Goal: Obtain resource: Download file/media

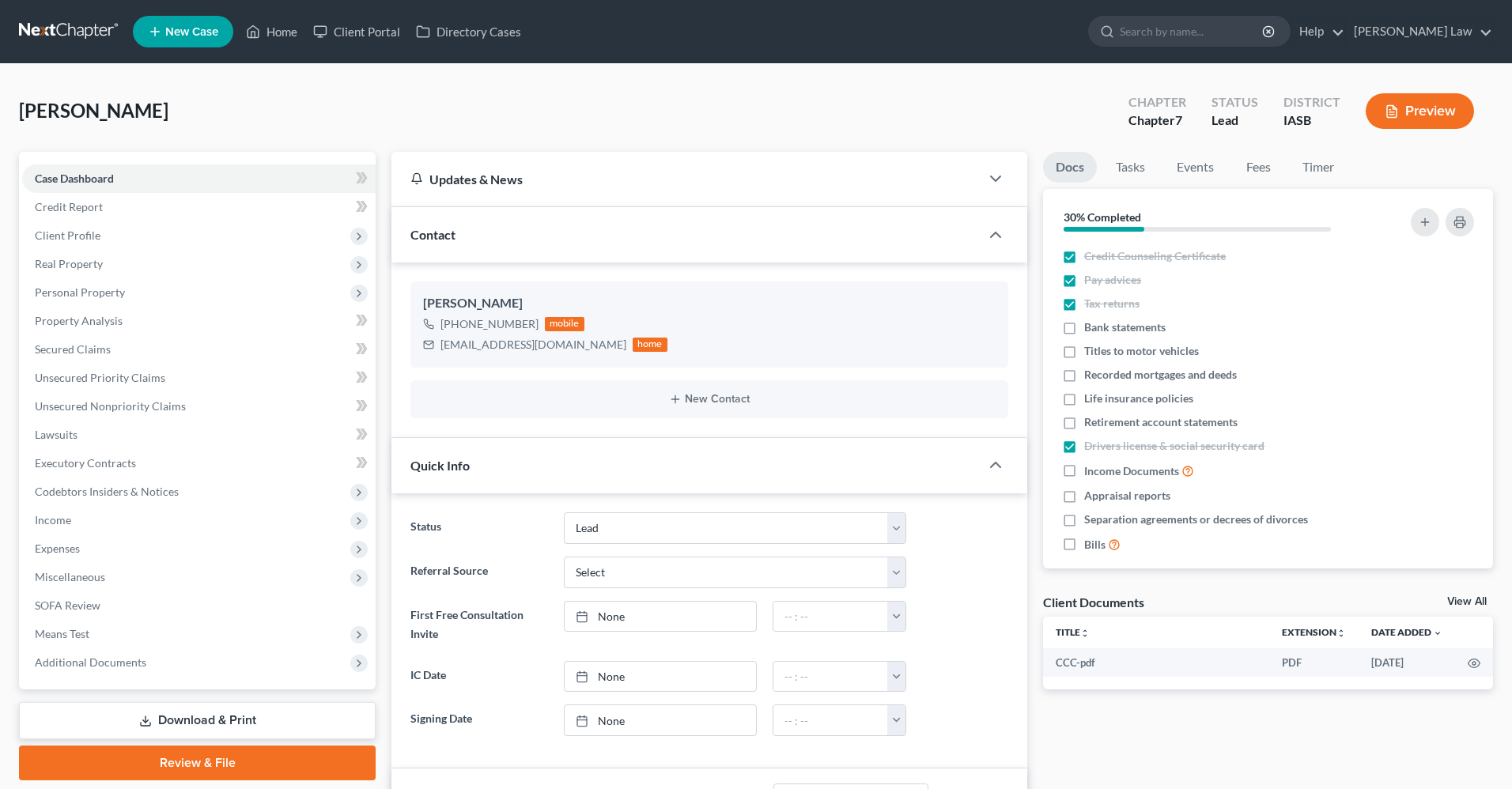
select select "10"
select select "0"
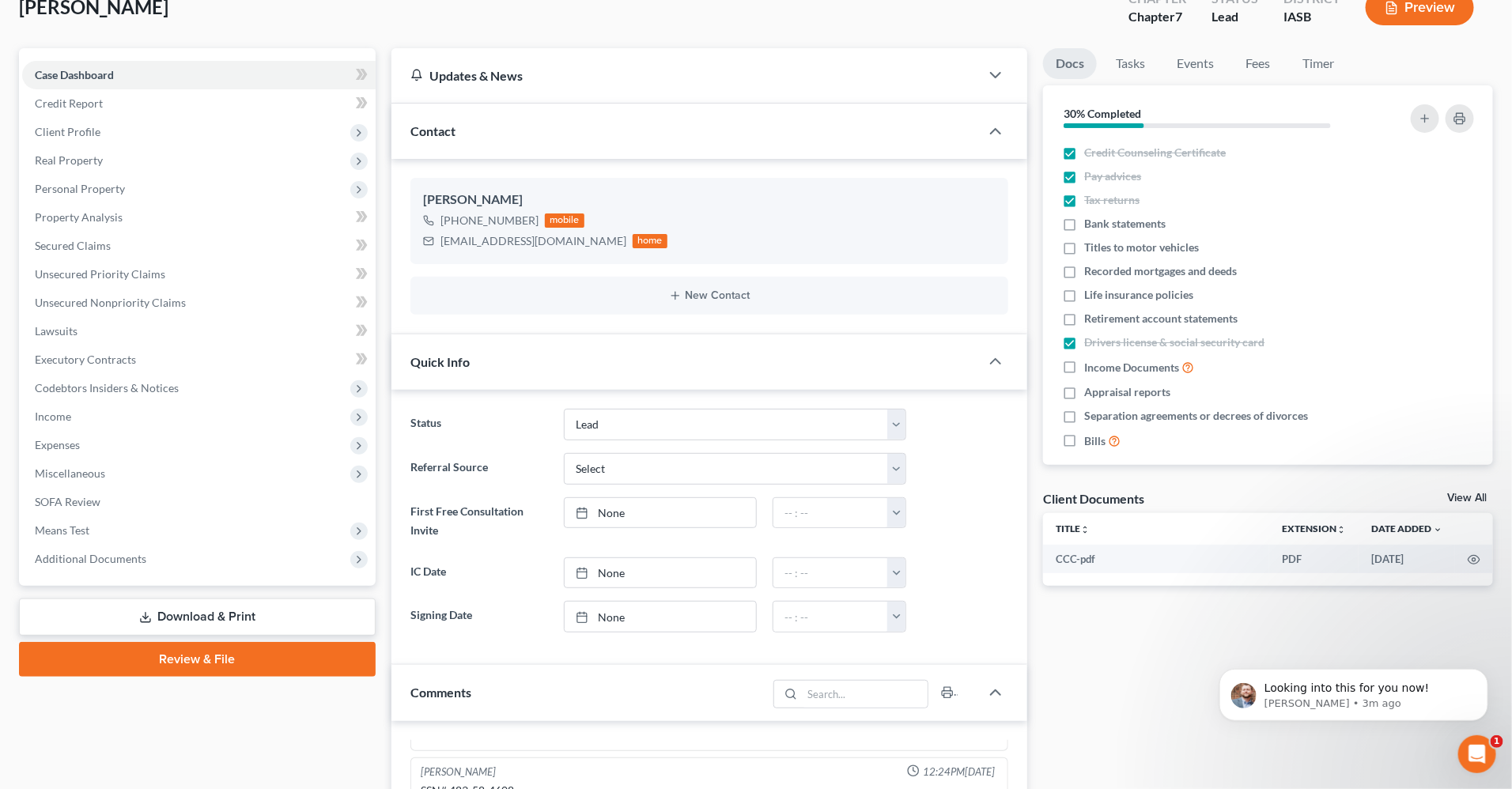
click at [214, 624] on link "Download & Print" at bounding box center [197, 618] width 357 height 37
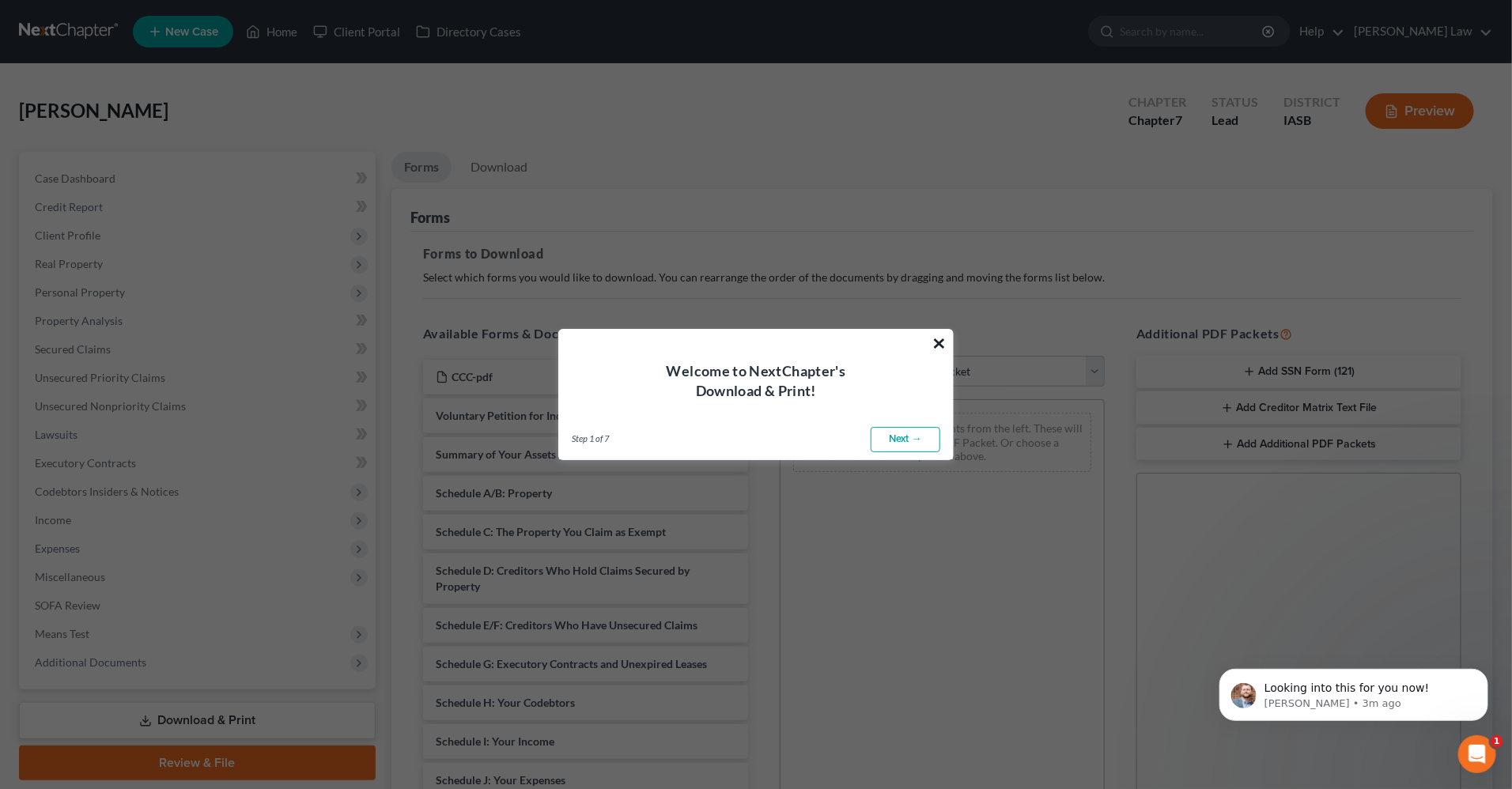
click at [937, 344] on button "×" at bounding box center [939, 343] width 15 height 25
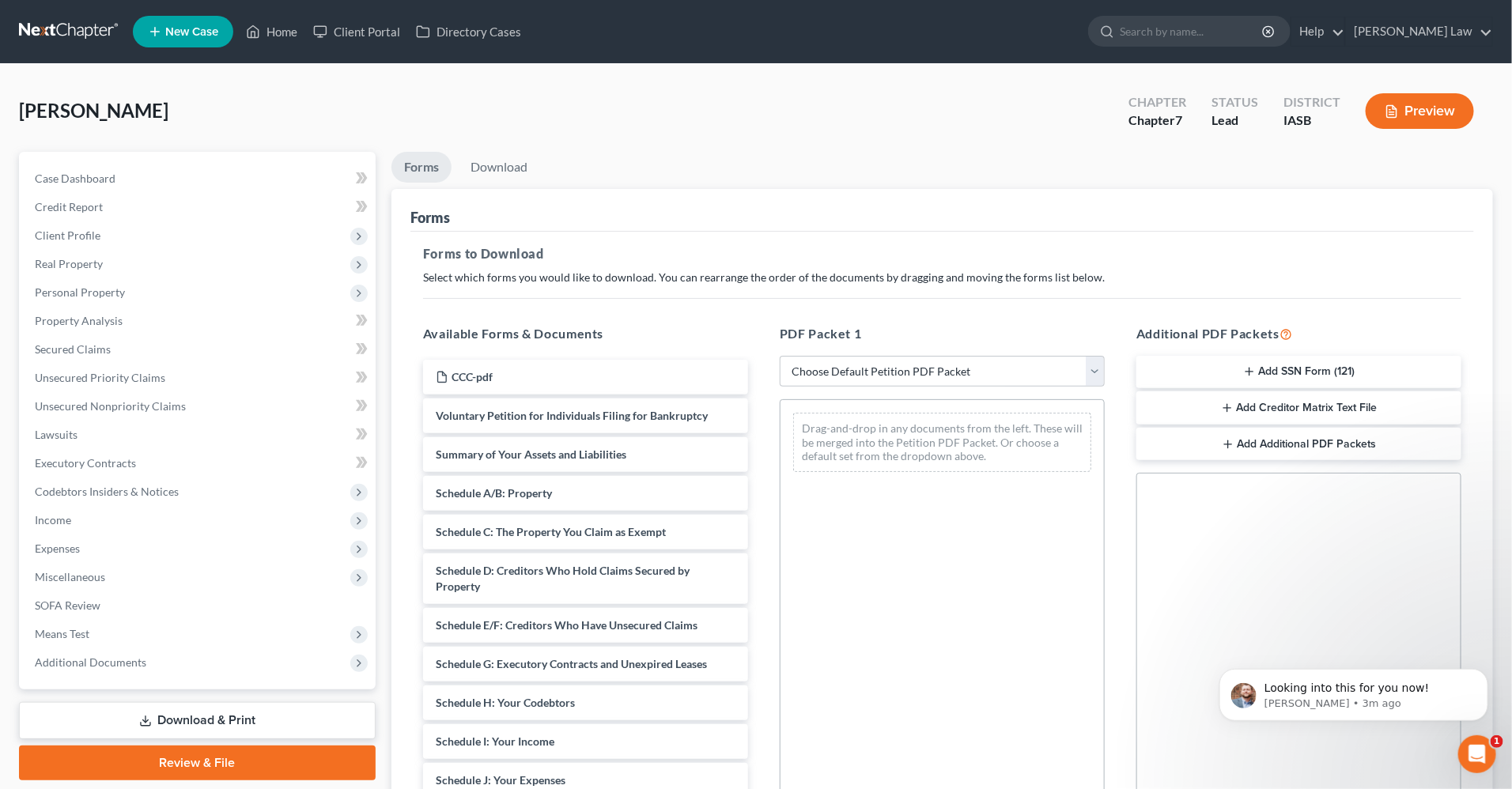
click at [1307, 412] on button "Add Creditor Matrix Text File" at bounding box center [1299, 408] width 325 height 34
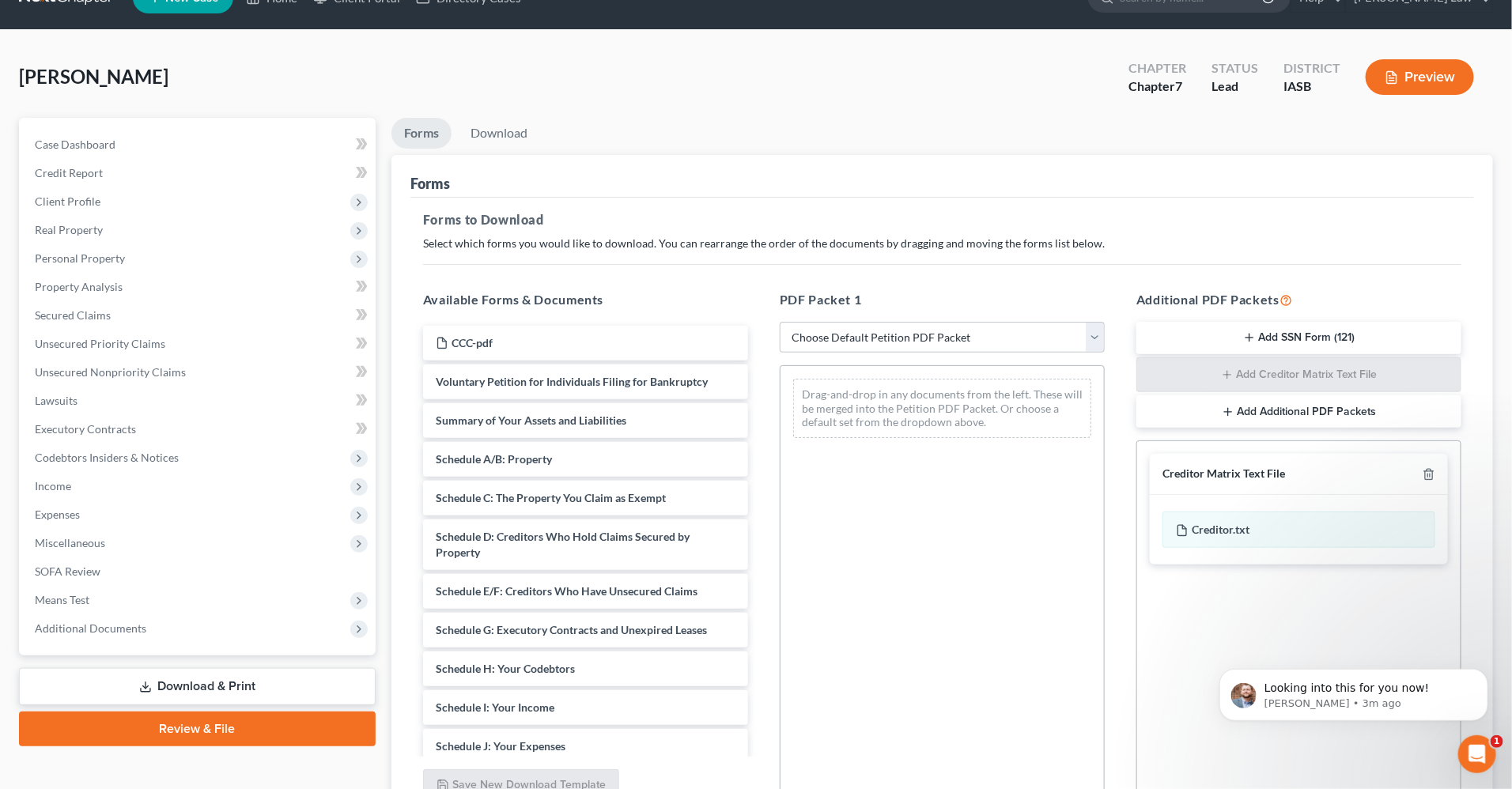
scroll to position [186, 0]
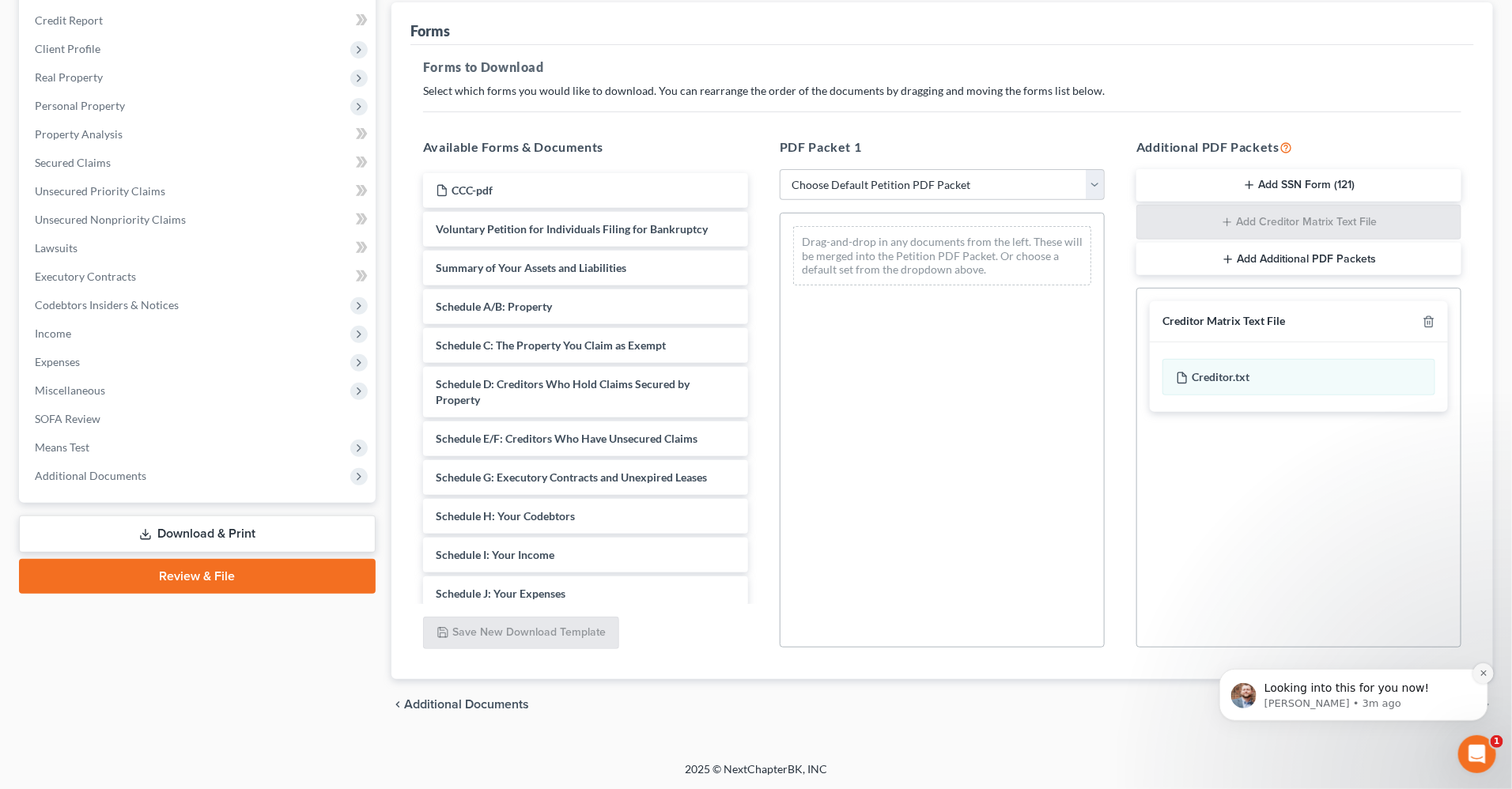
click at [1479, 673] on icon "Dismiss notification" at bounding box center [1483, 672] width 8 height 8
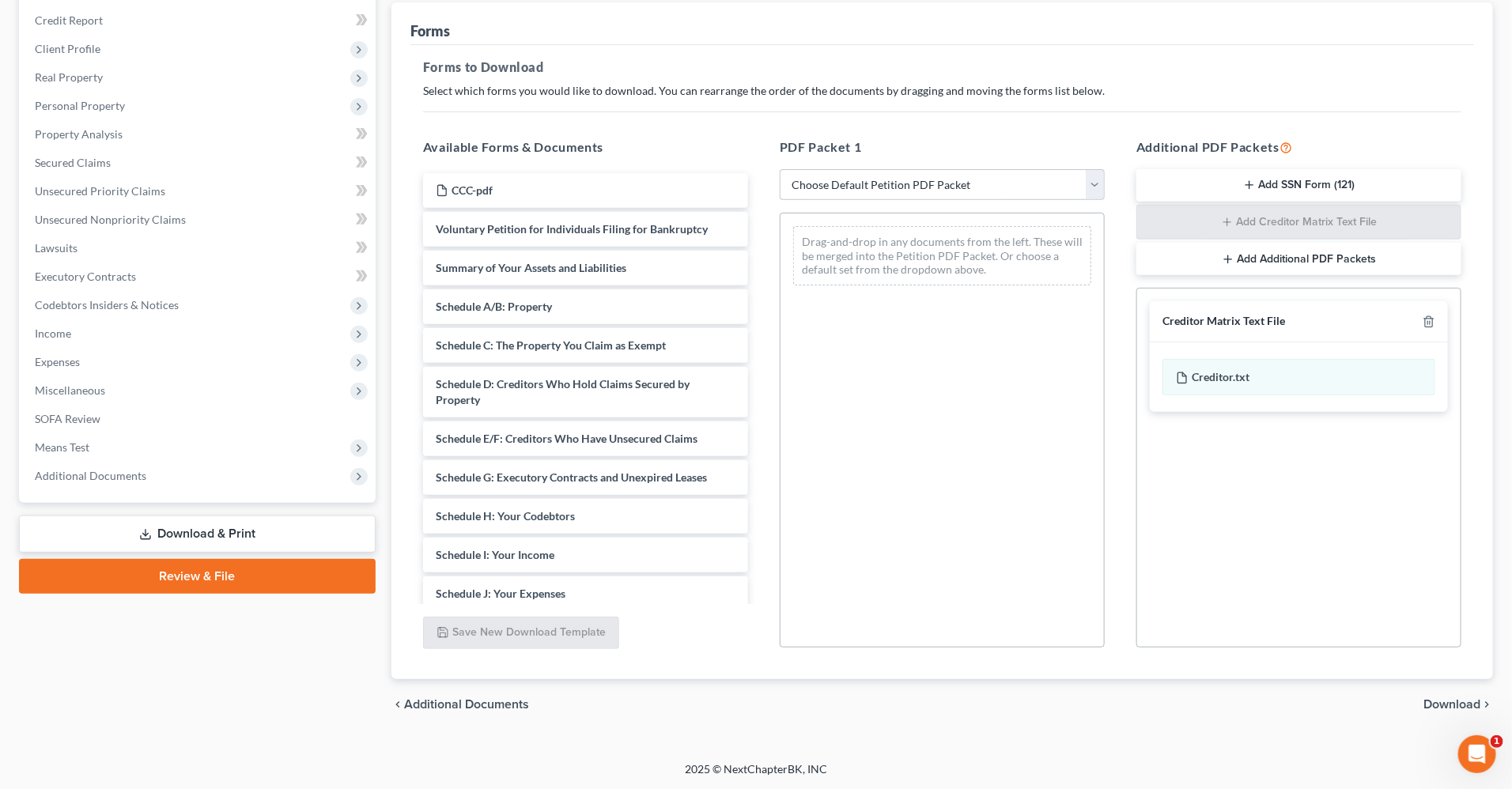
click at [1451, 704] on span "Download" at bounding box center [1451, 705] width 57 height 13
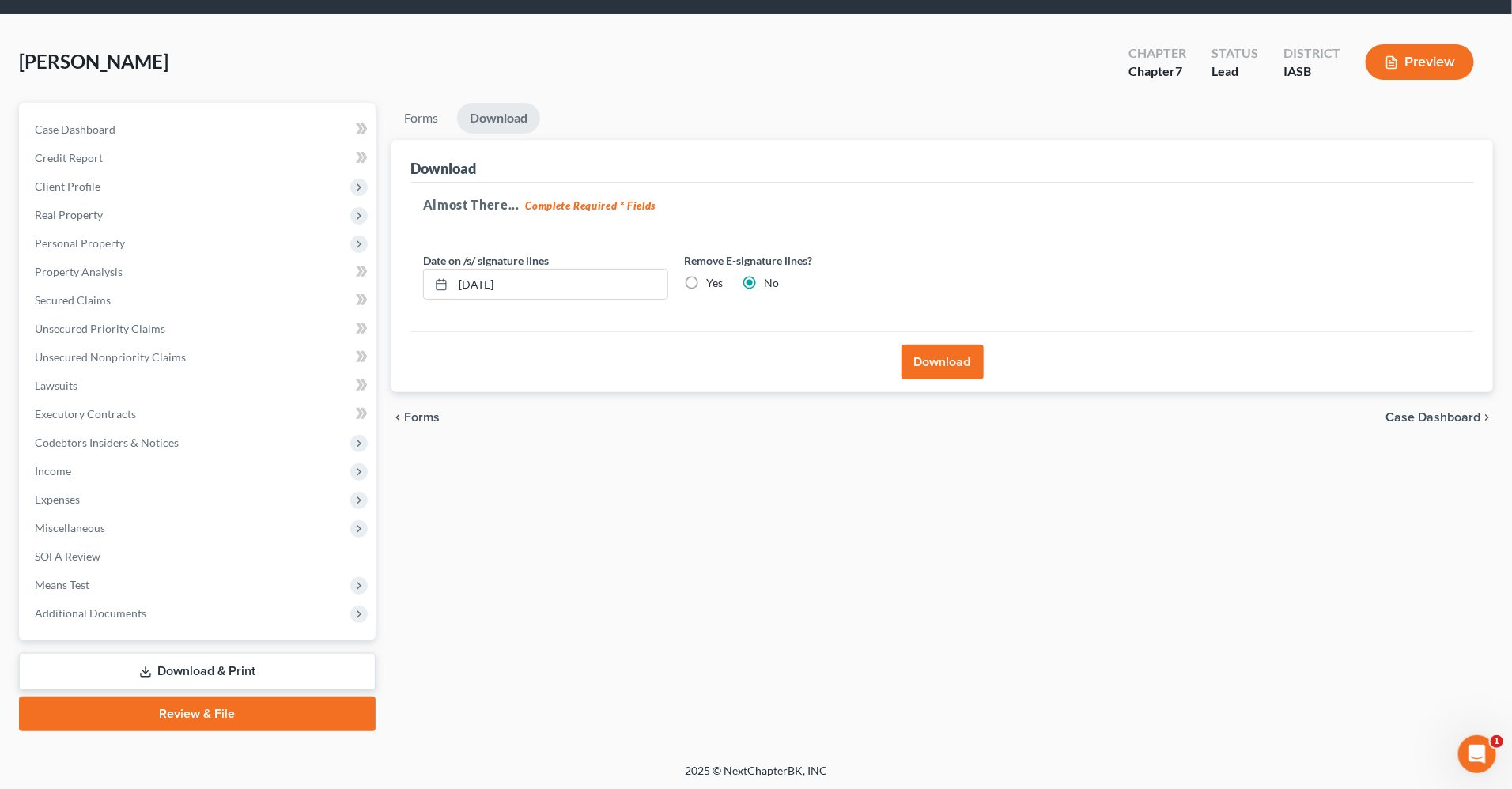
click at [939, 367] on button "Download" at bounding box center [943, 361] width 82 height 34
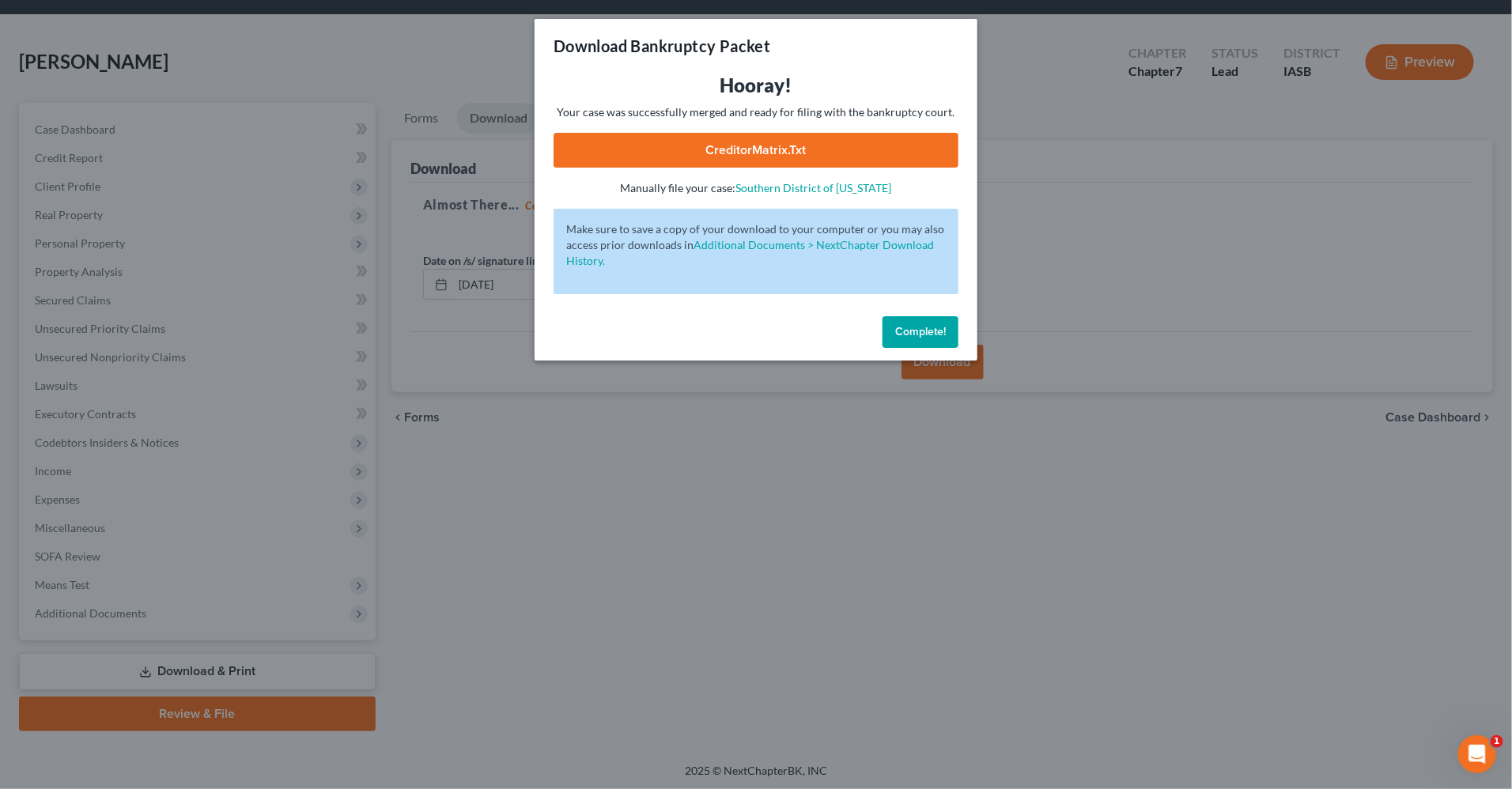
click at [845, 156] on link "CreditorMatrix.txt" at bounding box center [756, 150] width 405 height 34
click at [904, 338] on button "Complete!" at bounding box center [920, 333] width 76 height 32
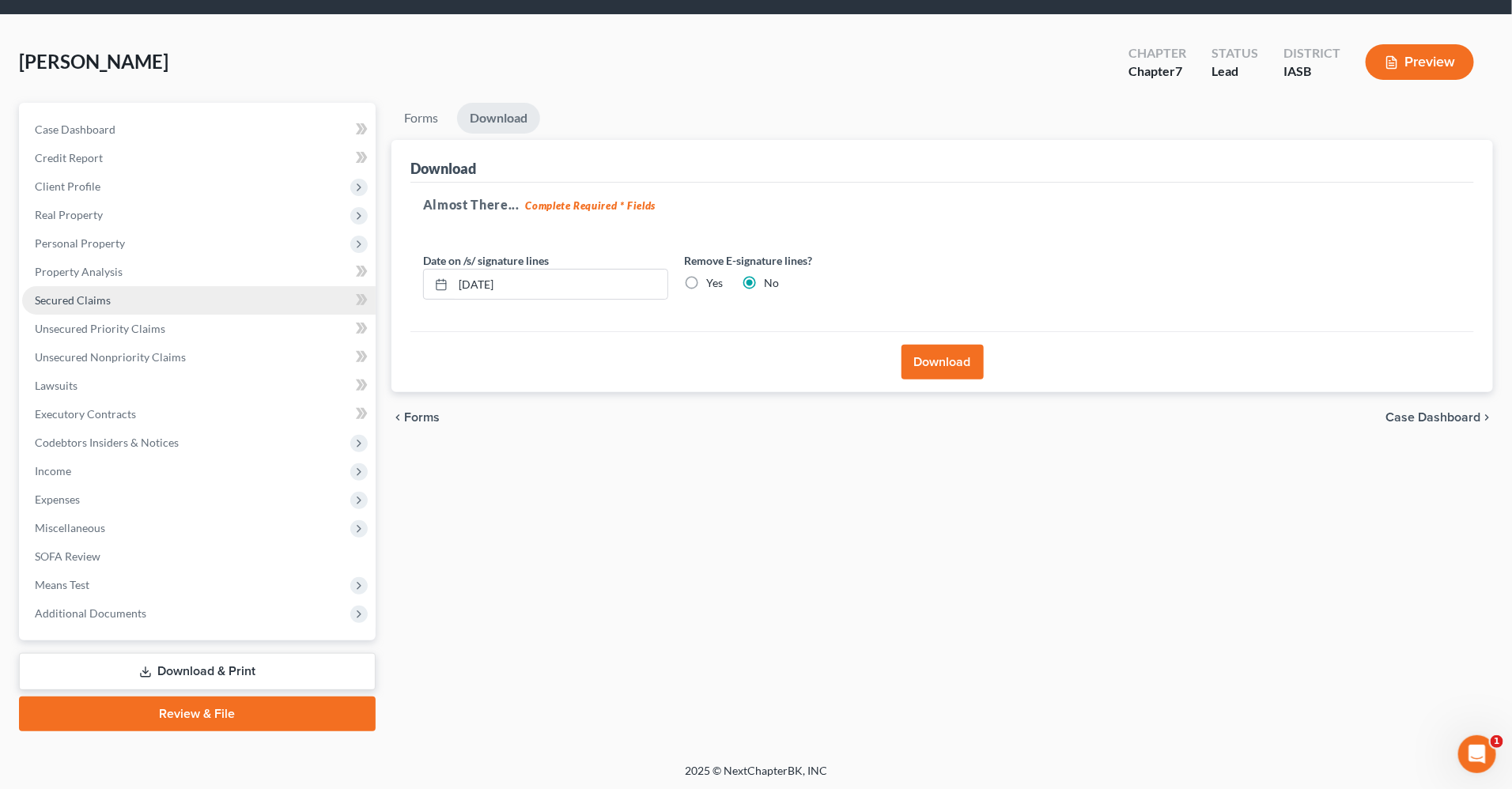
click at [138, 301] on link "Secured Claims" at bounding box center [199, 300] width 354 height 29
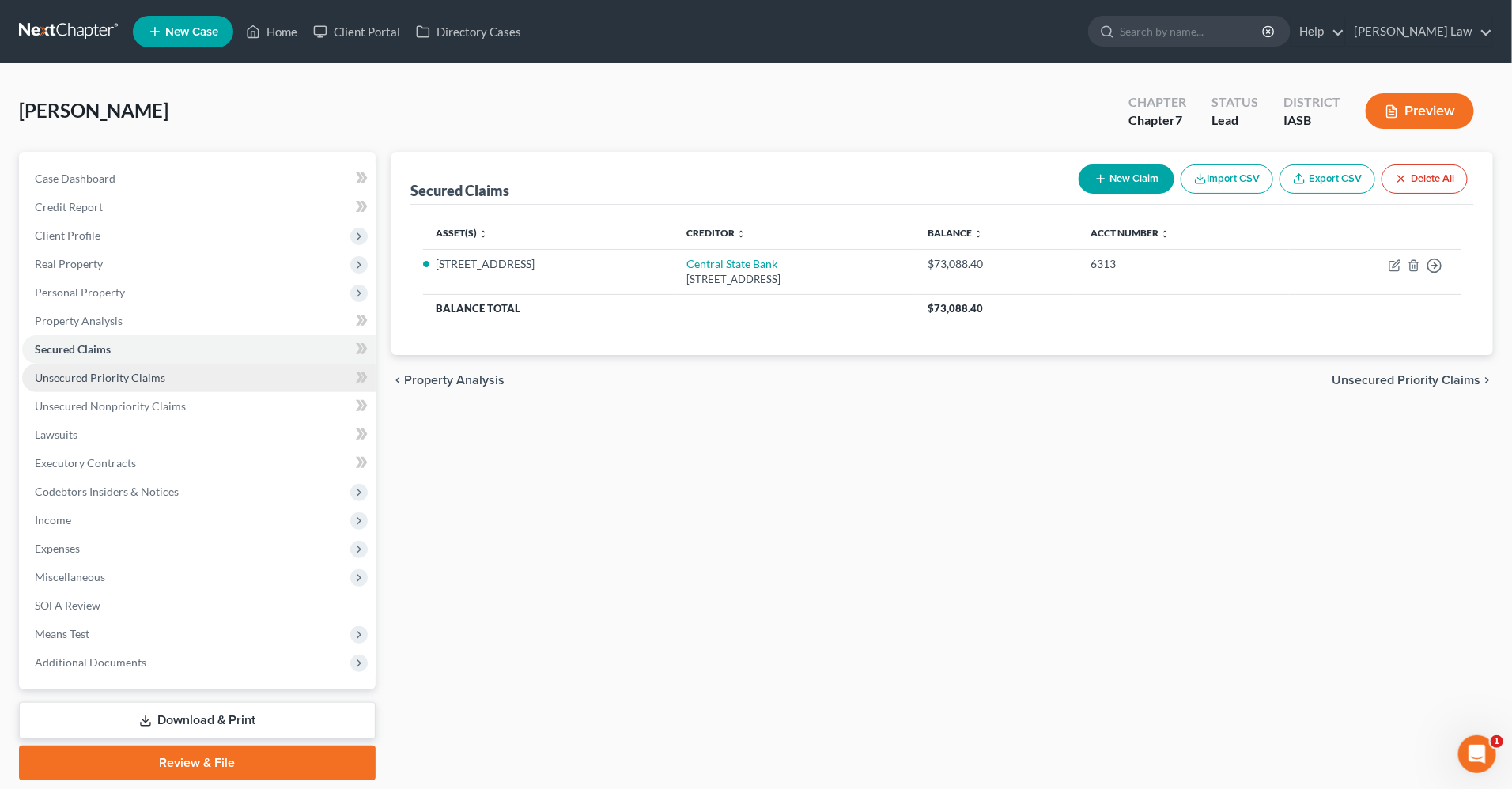
click at [110, 378] on span "Unsecured Priority Claims" at bounding box center [100, 377] width 130 height 13
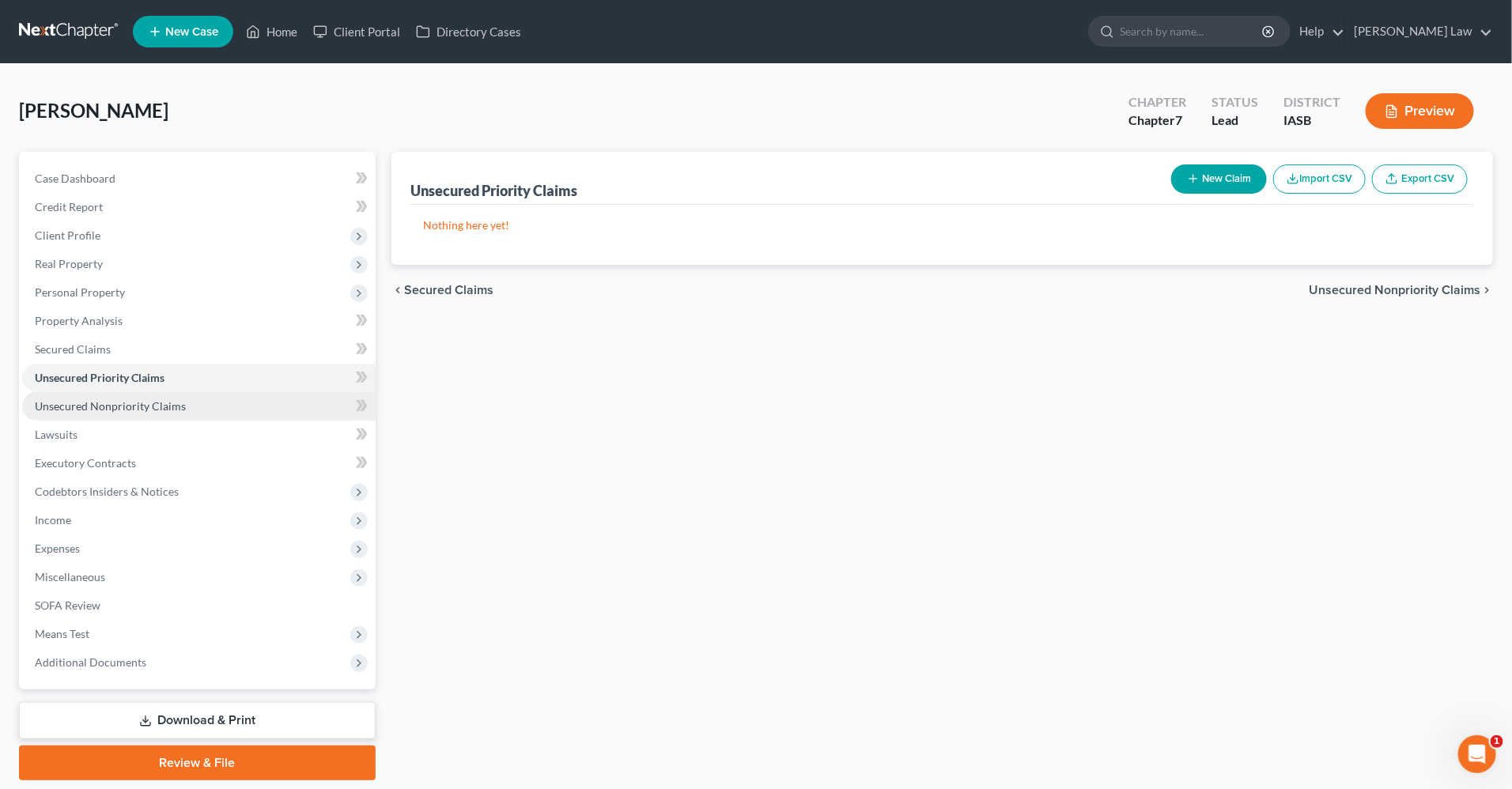
click at [106, 403] on span "Unsecured Nonpriority Claims" at bounding box center [110, 406] width 151 height 13
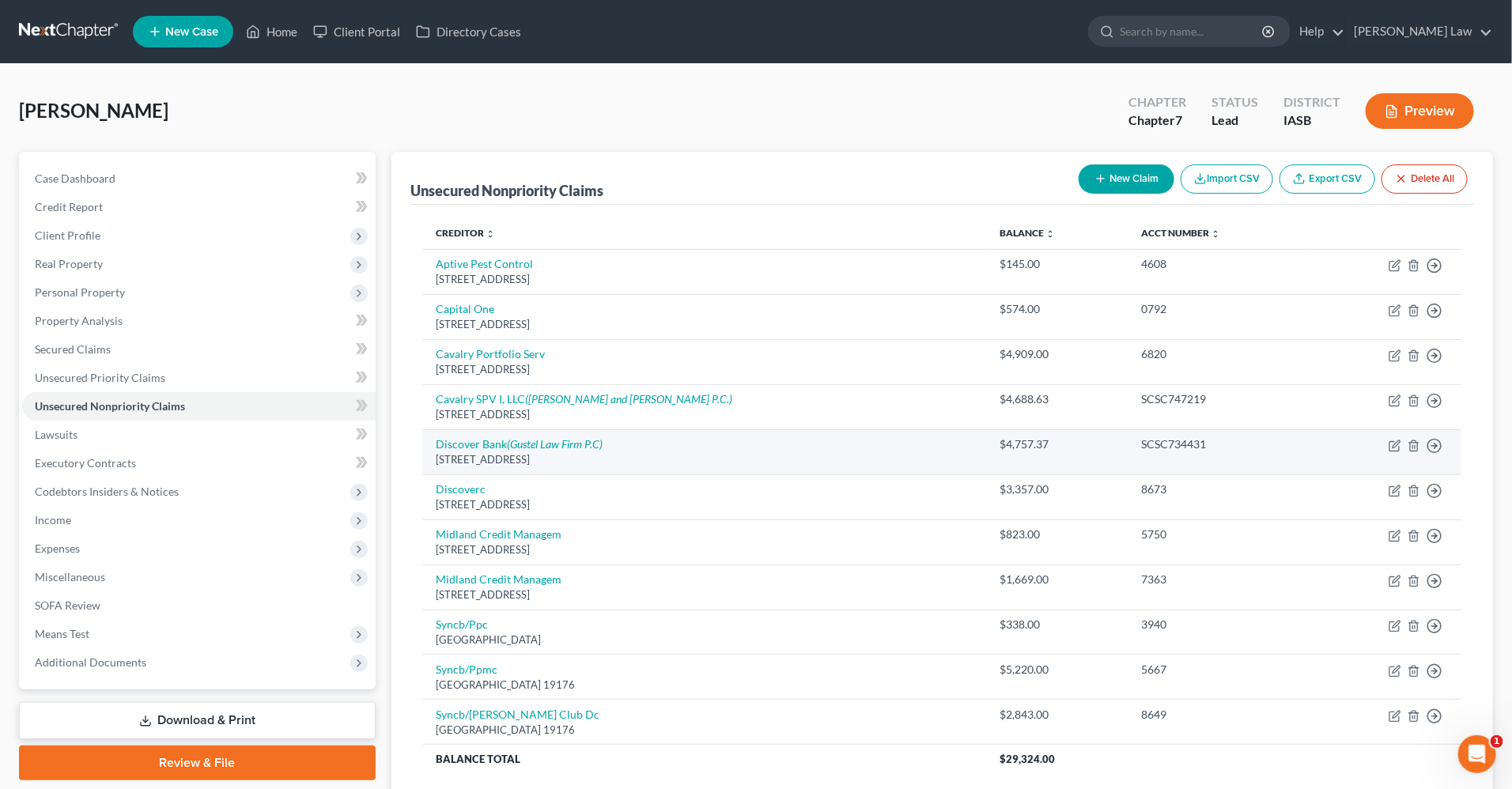
scroll to position [19, 0]
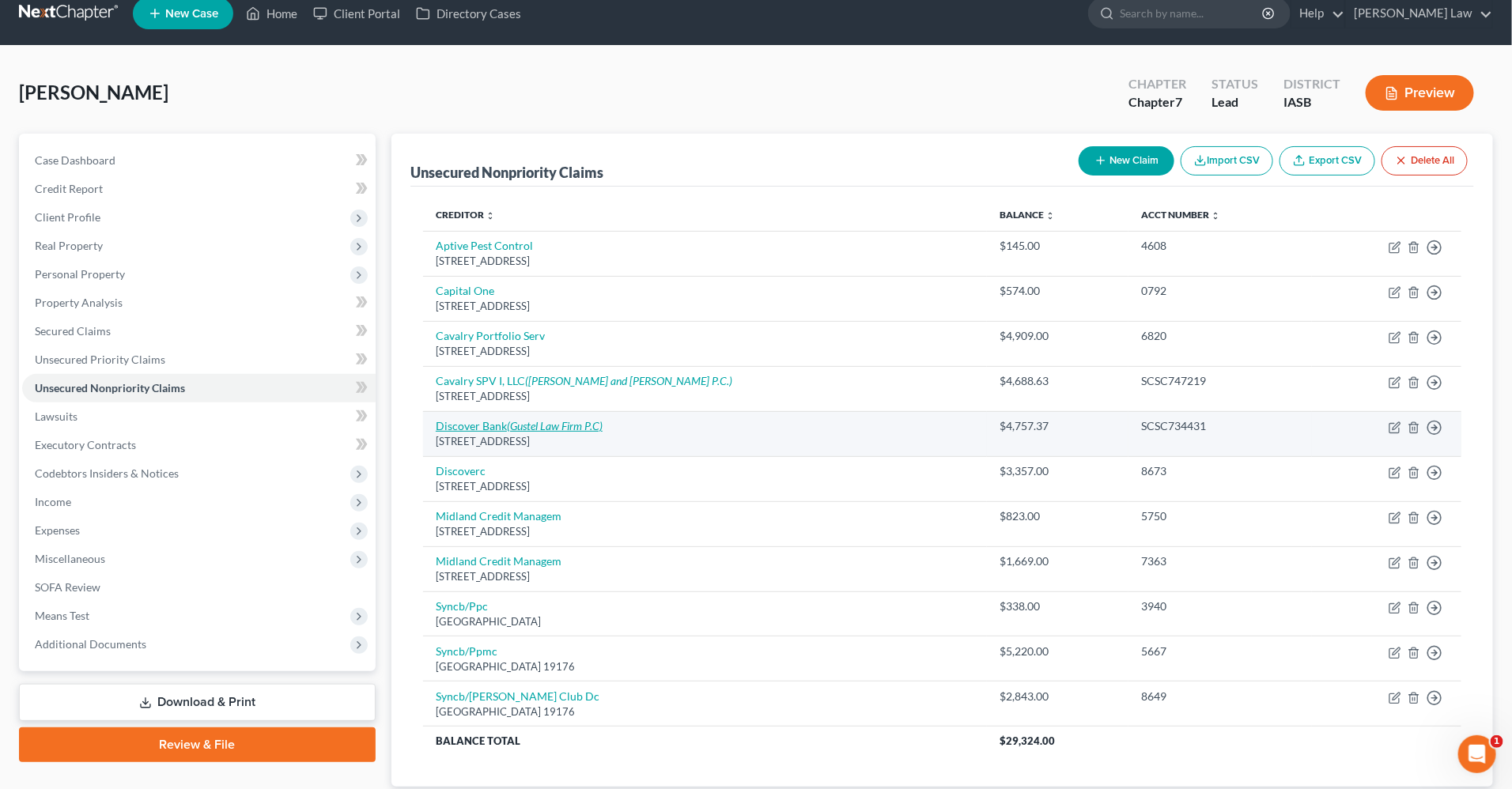
click at [549, 428] on icon "(Gustel Law Firm P.C)" at bounding box center [554, 426] width 96 height 13
select select "7"
select select "14"
select select "0"
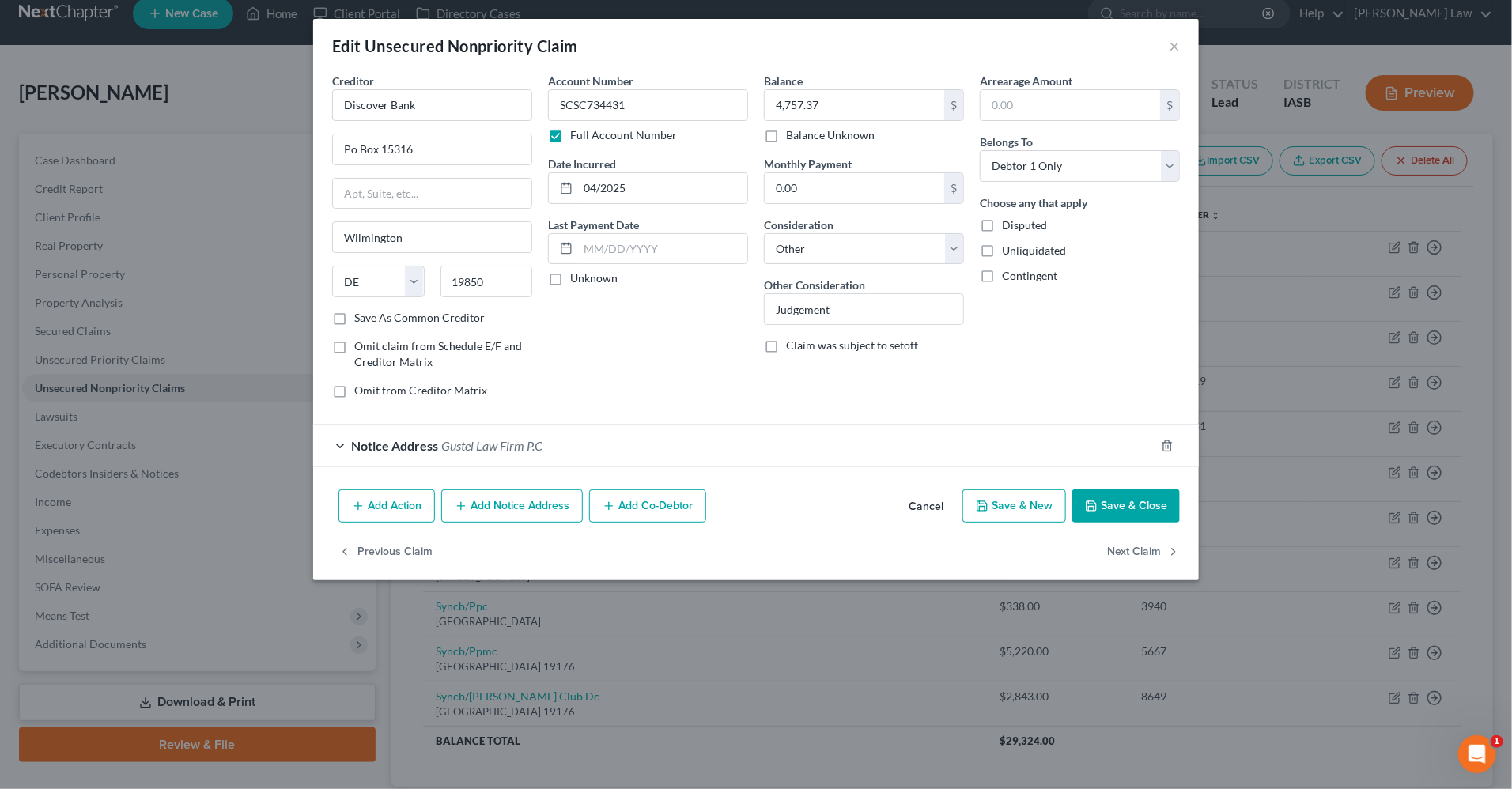
click at [501, 451] on span "Gustel Law Firm P.C" at bounding box center [492, 445] width 102 height 15
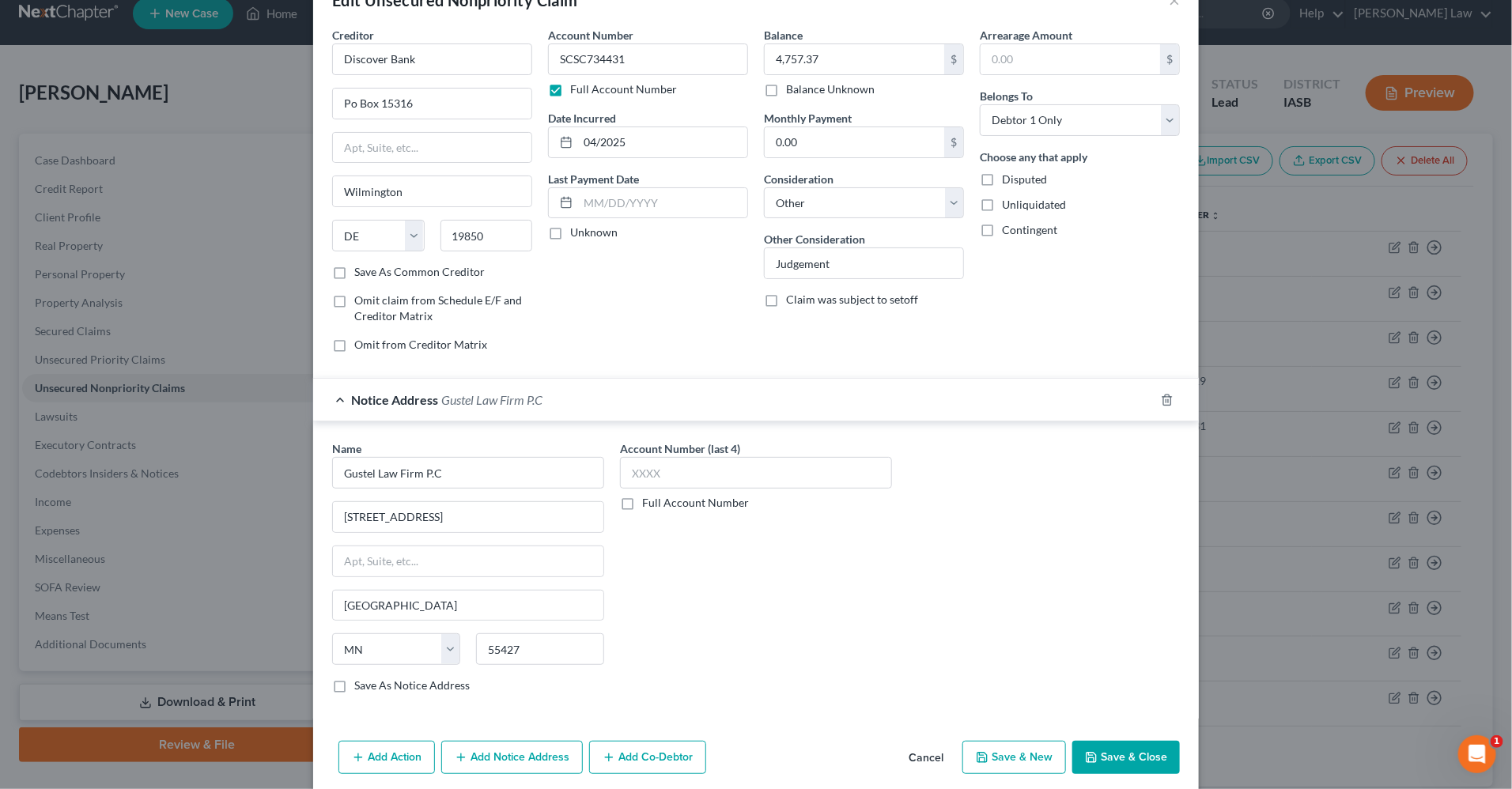
scroll to position [0, 0]
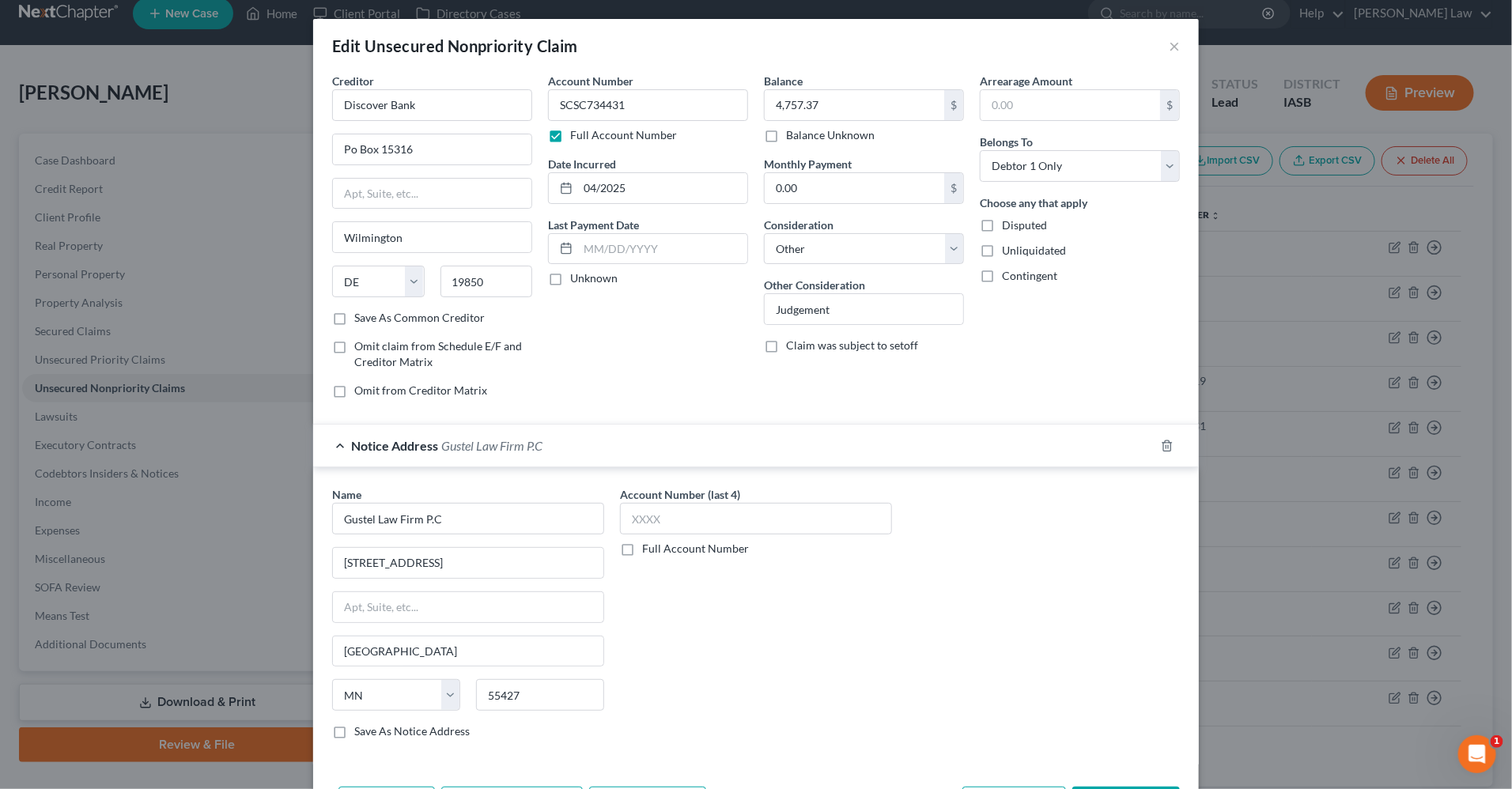
click at [1182, 49] on div "Edit Unsecured Nonpriority Claim ×" at bounding box center [756, 46] width 886 height 54
click at [1178, 48] on button "×" at bounding box center [1175, 46] width 11 height 19
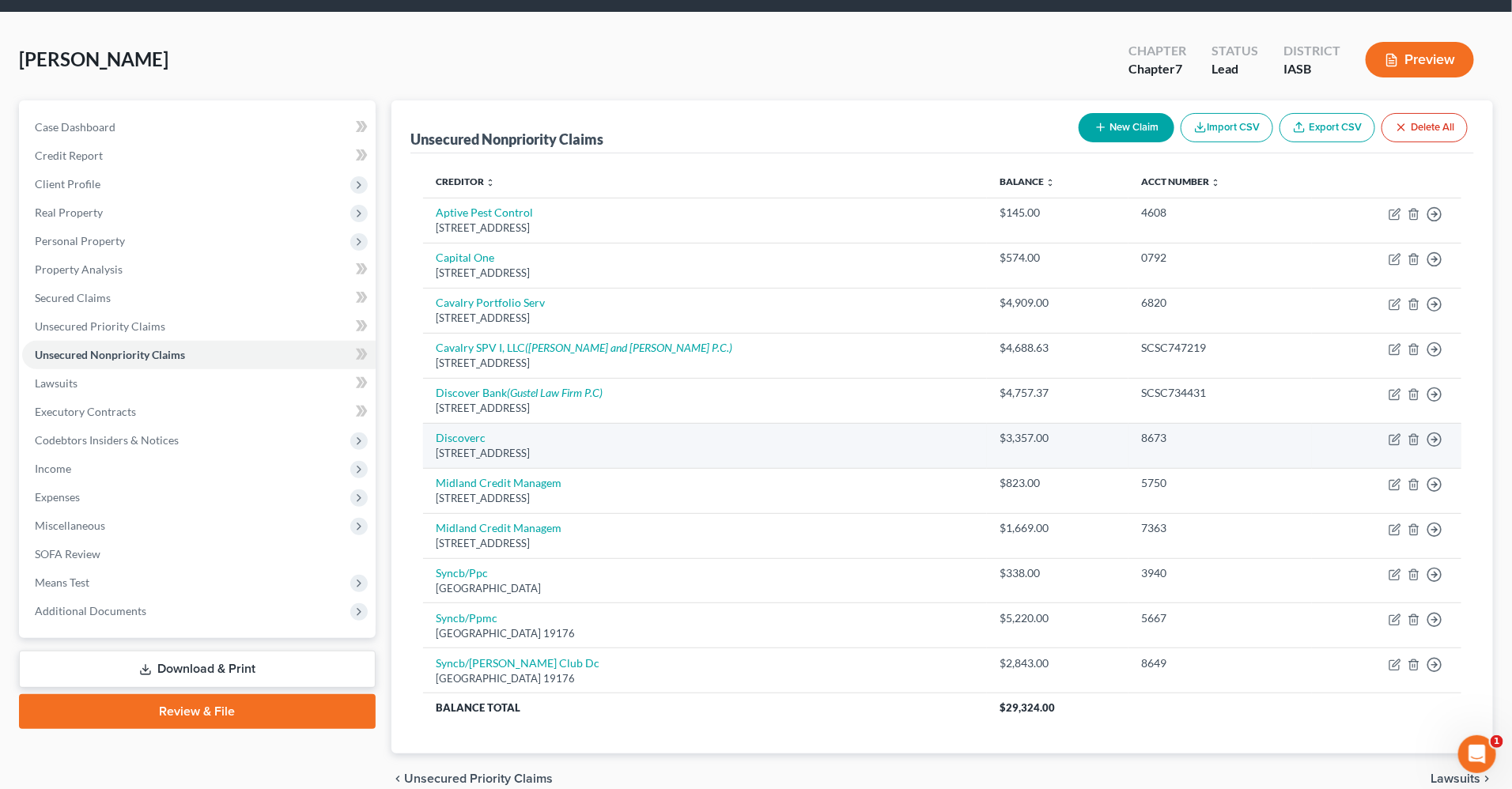
scroll to position [45, 0]
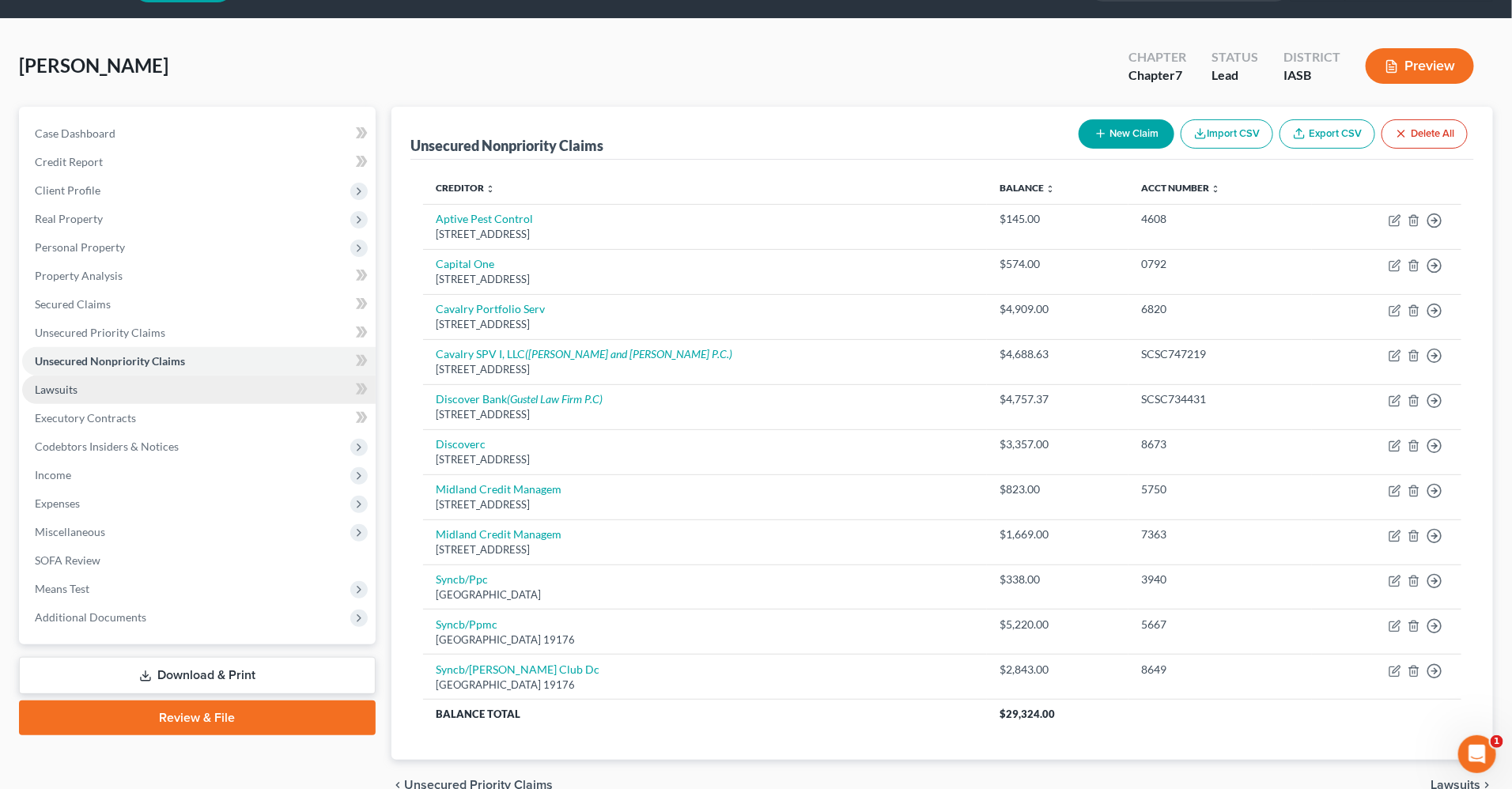
click at [187, 382] on link "Lawsuits" at bounding box center [199, 389] width 354 height 29
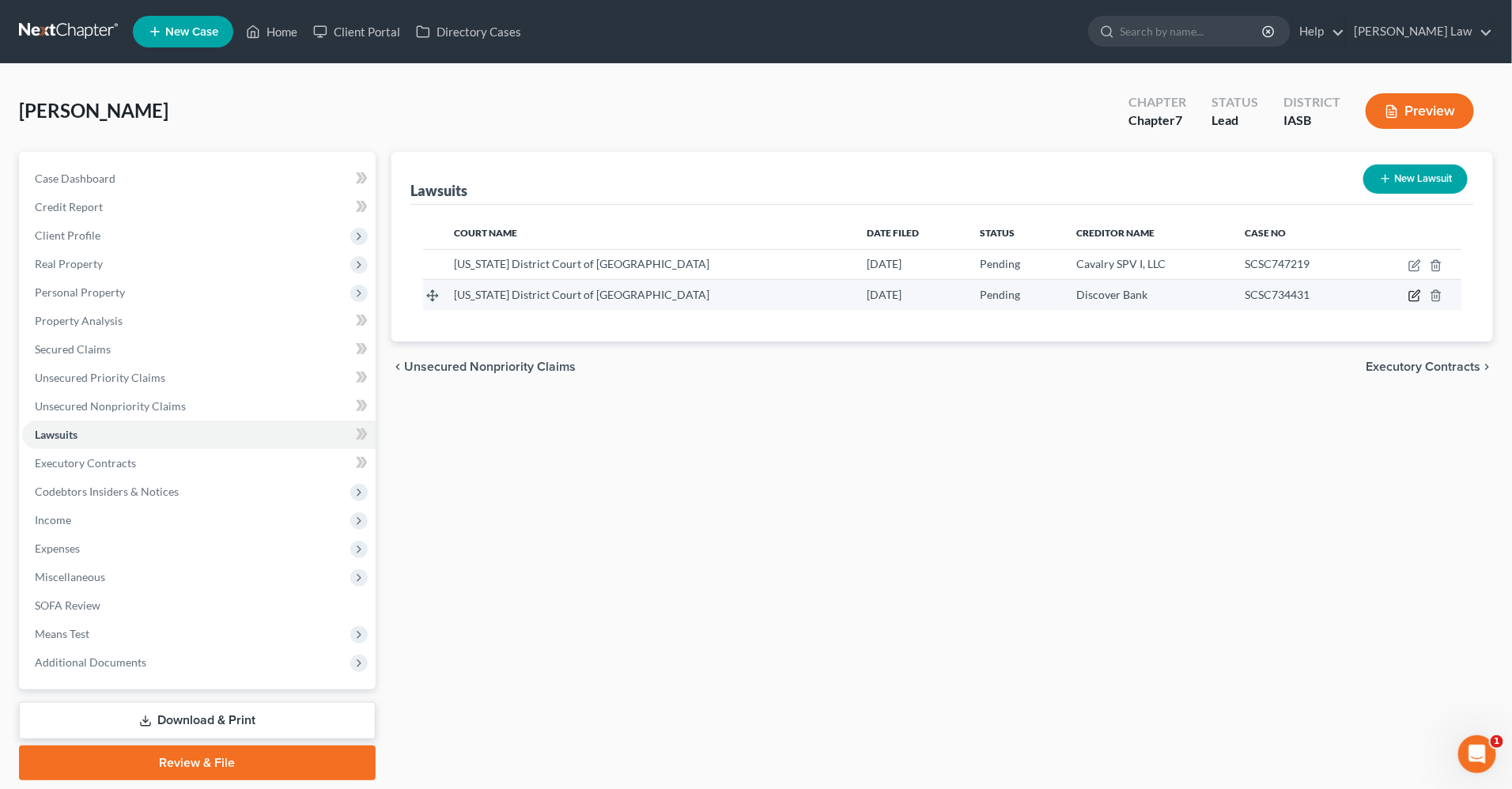
click at [1415, 295] on icon "button" at bounding box center [1415, 296] width 13 height 13
select select "16"
select select "0"
select select "4"
select select "7"
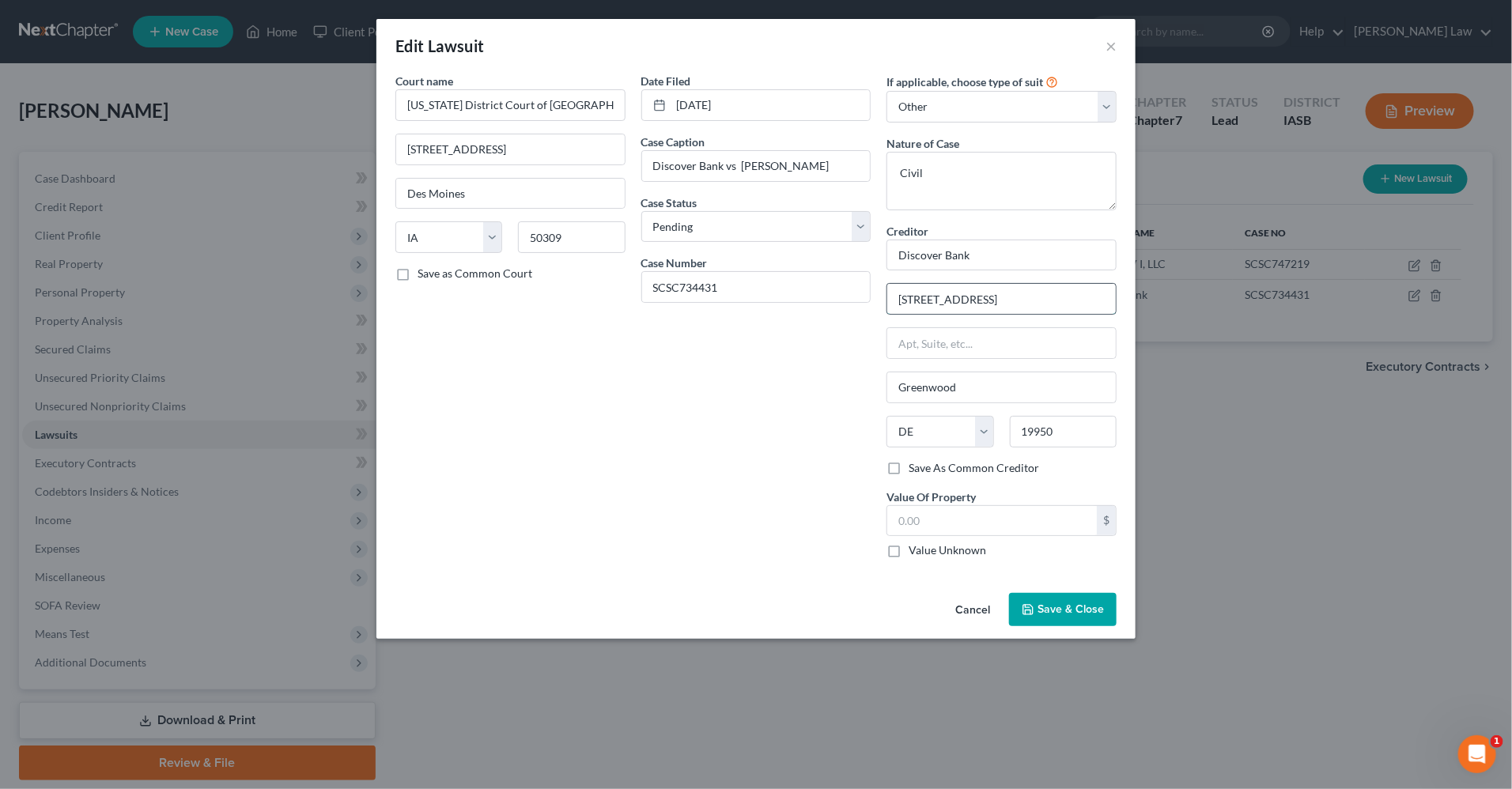
click at [960, 297] on input "[STREET_ADDRESS]" at bounding box center [1001, 299] width 228 height 30
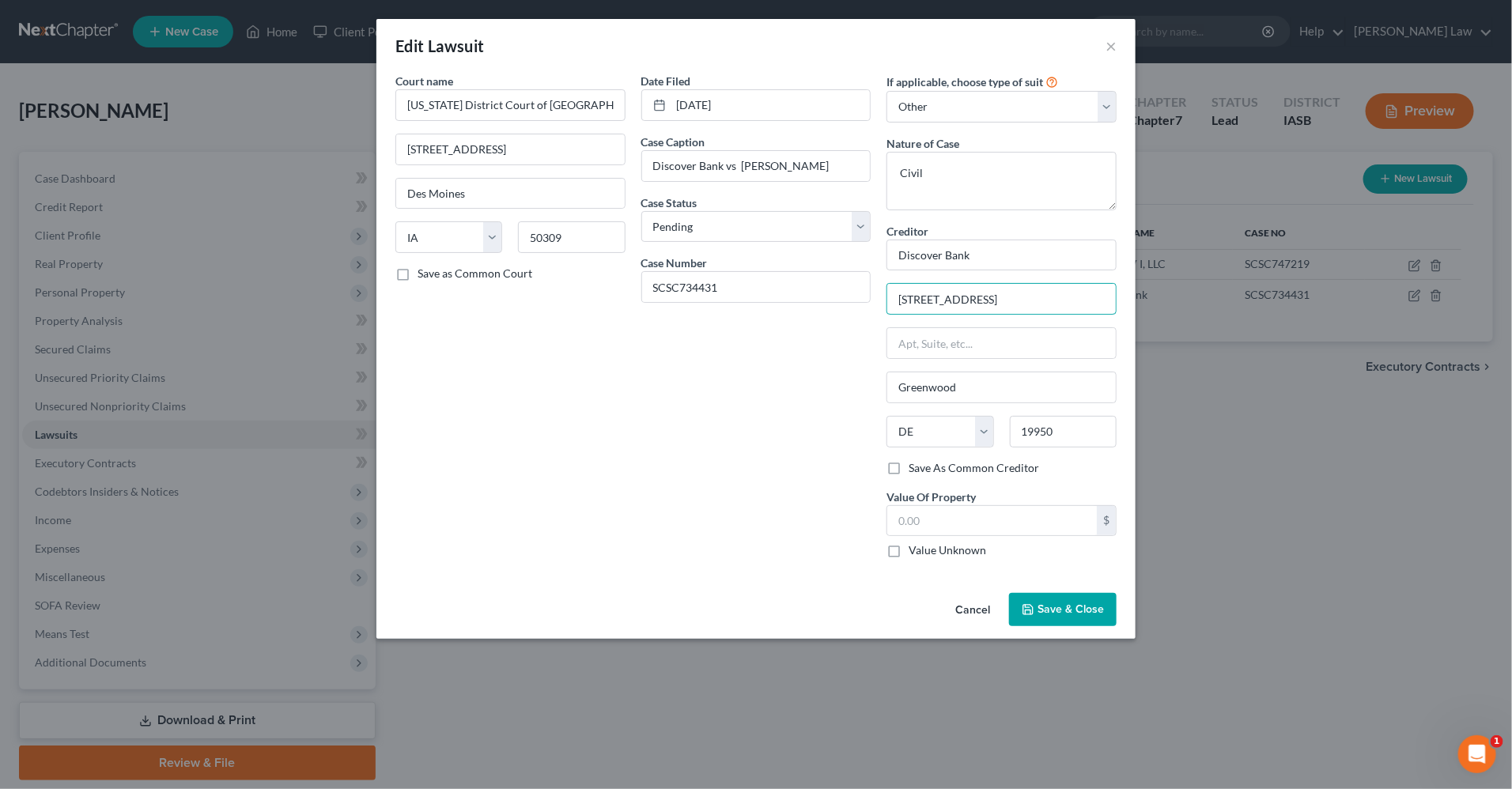
type input "[STREET_ADDRESS]"
click at [1087, 621] on button "Save & Close" at bounding box center [1062, 610] width 107 height 34
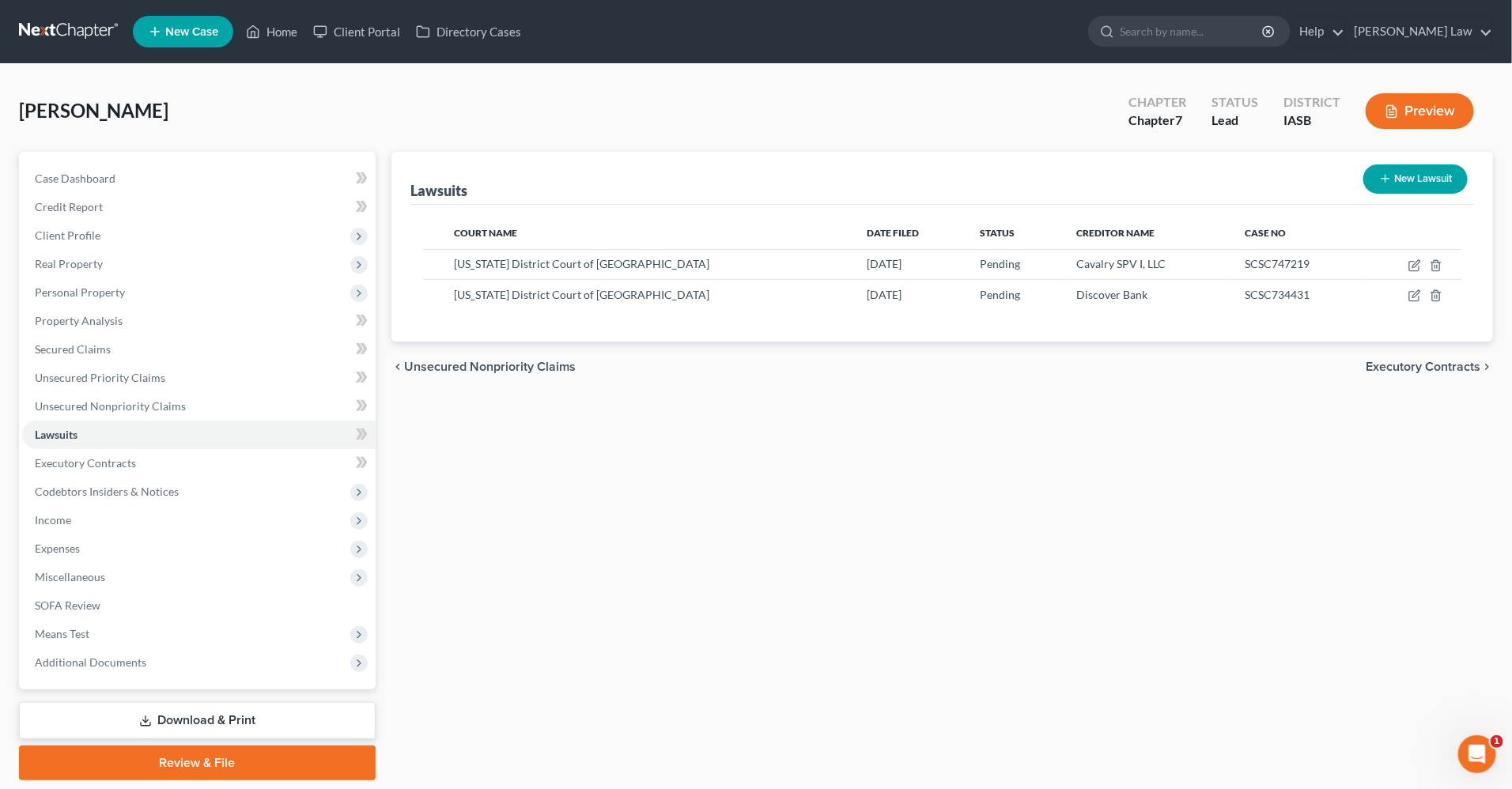
click at [259, 725] on link "Download & Print" at bounding box center [197, 721] width 357 height 37
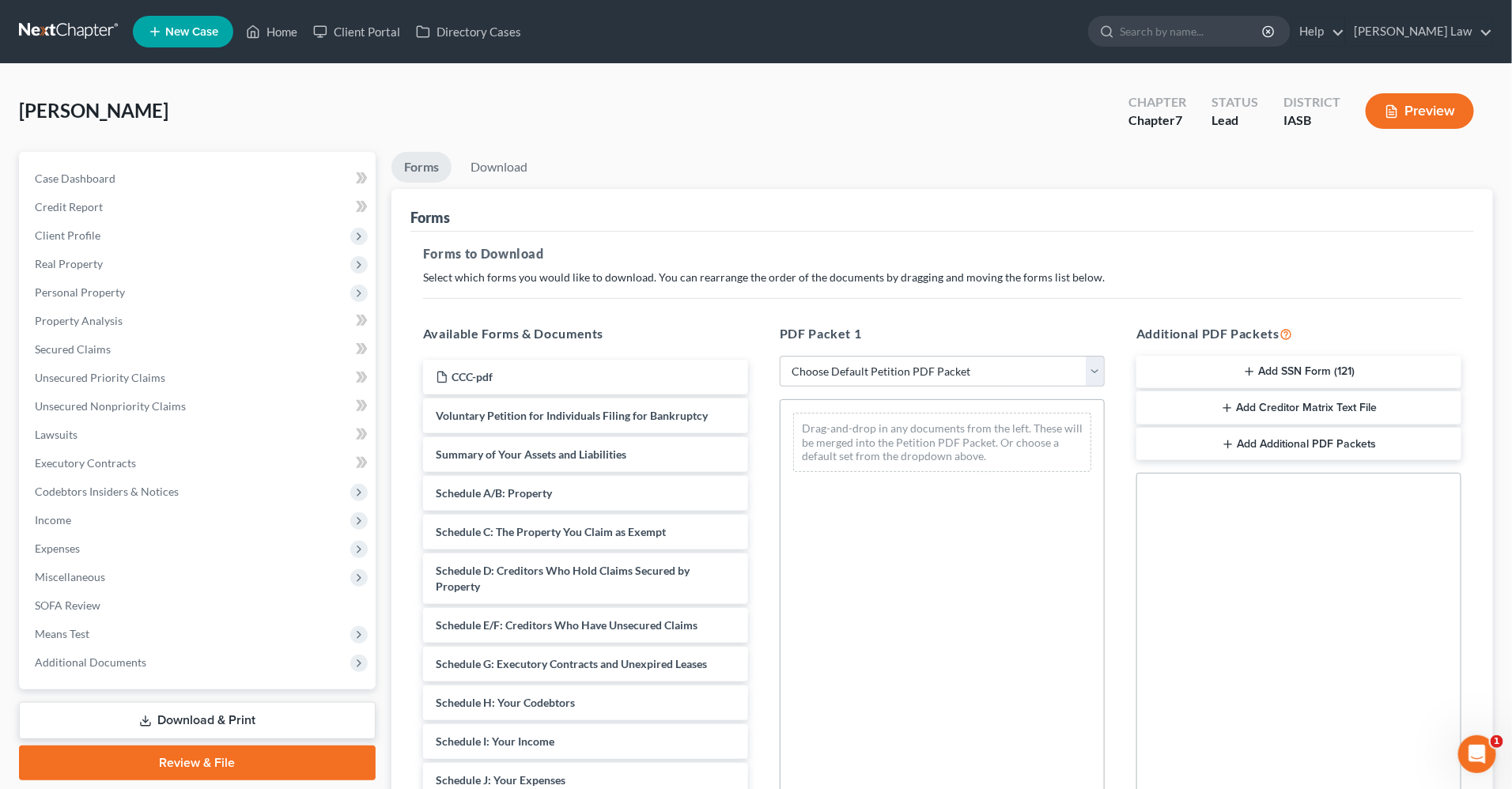
click at [1341, 411] on button "Add Creditor Matrix Text File" at bounding box center [1299, 408] width 325 height 34
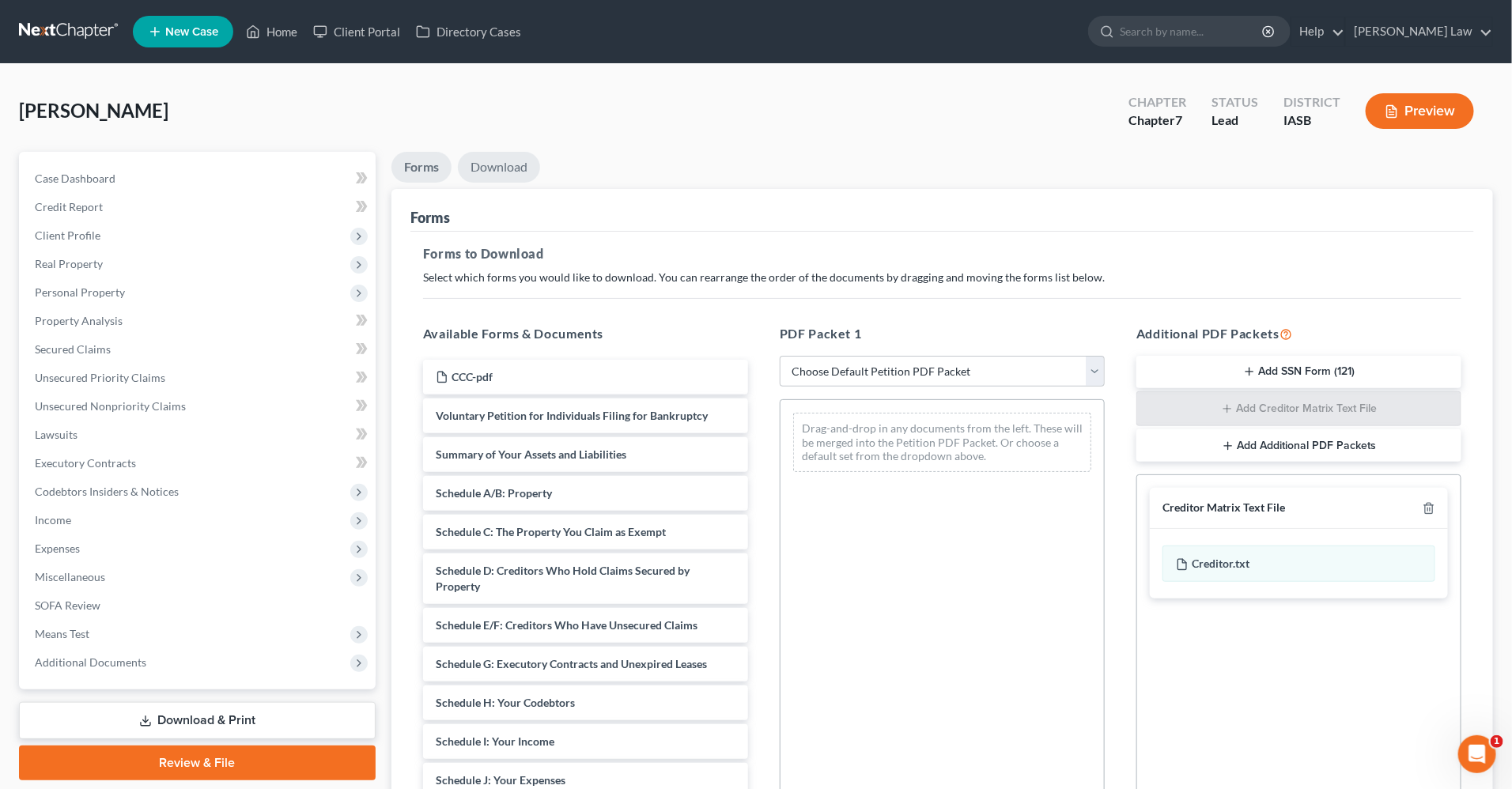
click at [523, 163] on link "Download" at bounding box center [499, 167] width 82 height 31
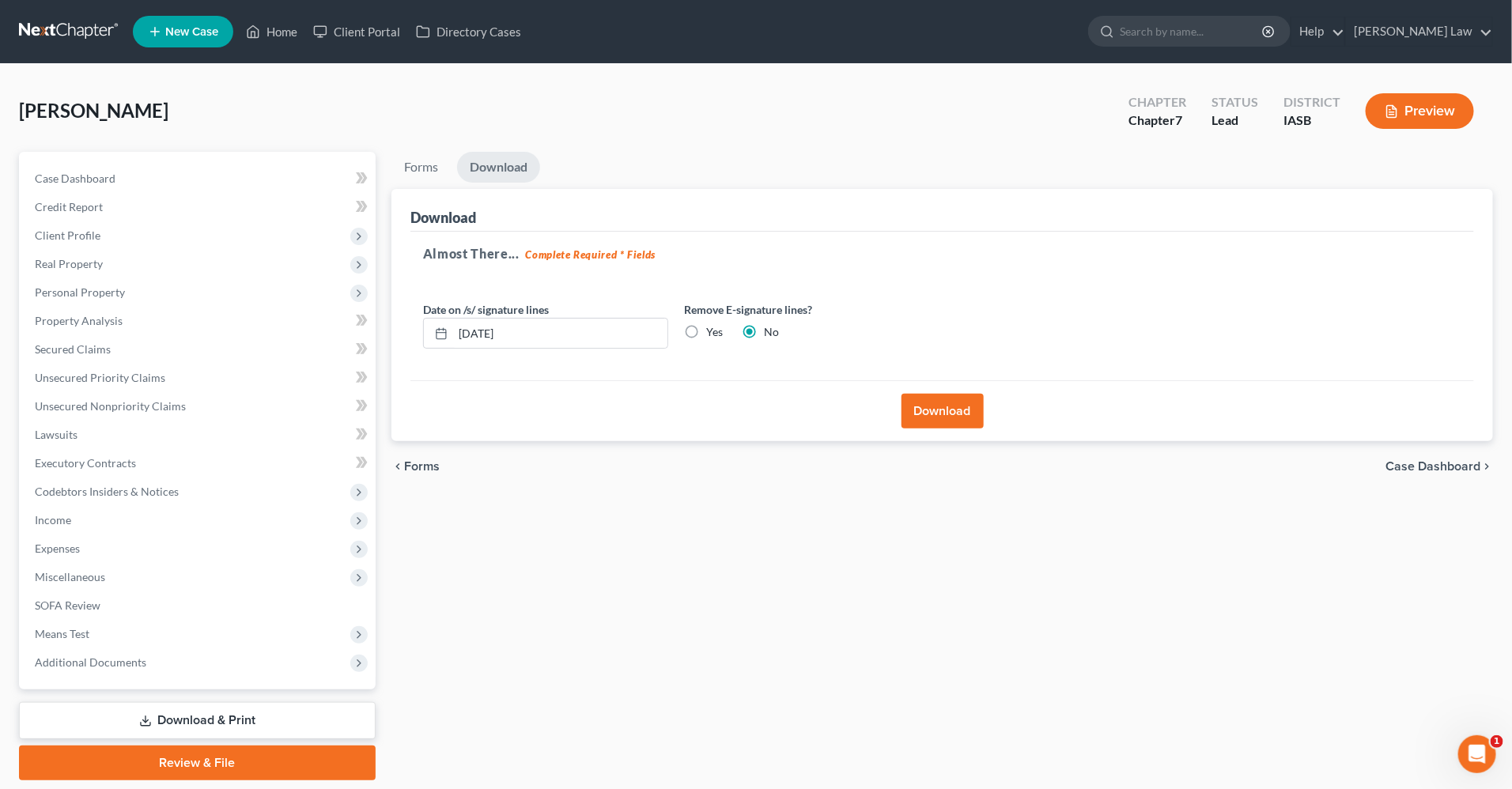
click at [951, 420] on button "Download" at bounding box center [943, 411] width 82 height 34
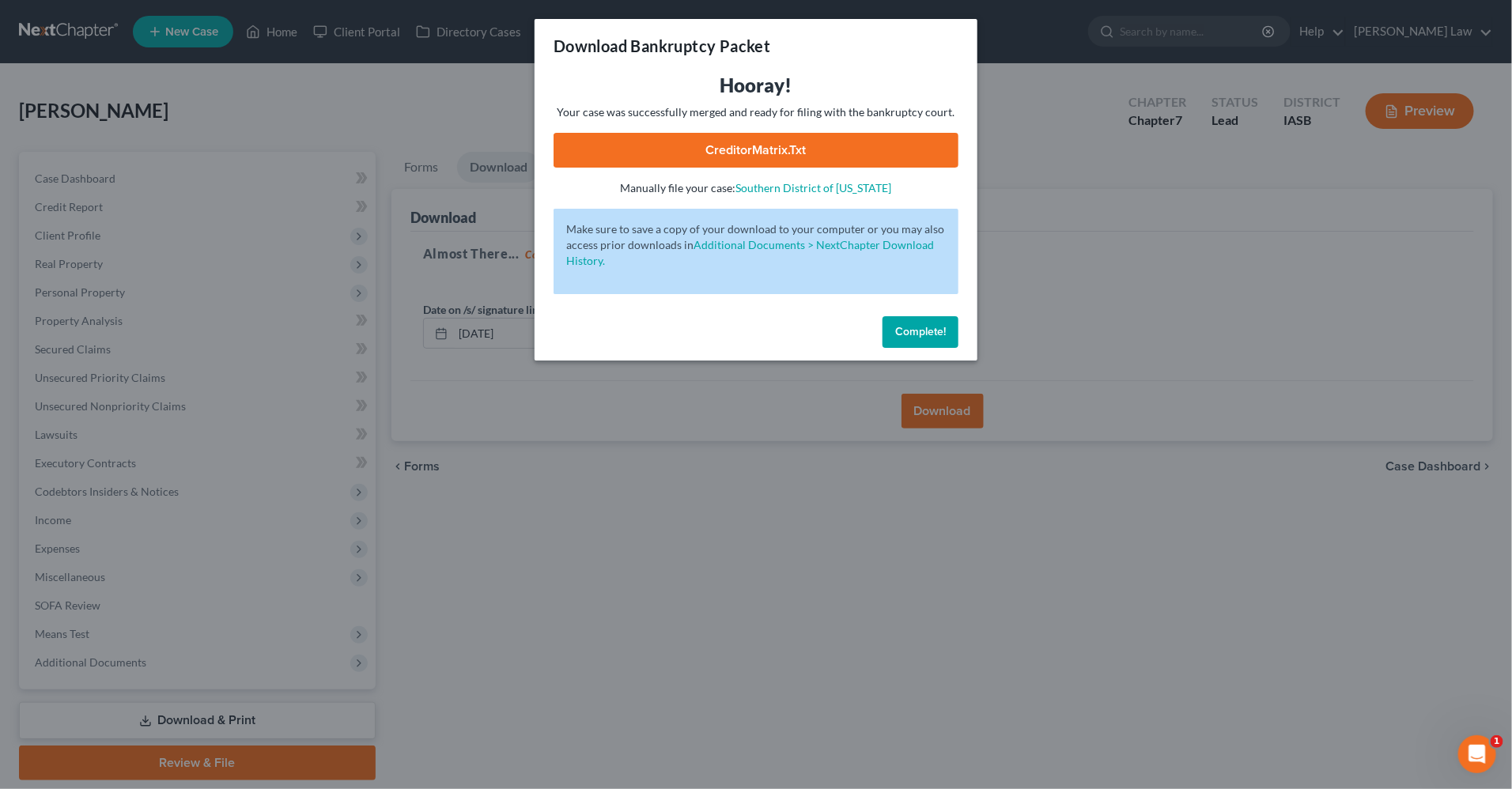
click at [826, 155] on link "CreditorMatrix.txt" at bounding box center [756, 150] width 405 height 34
